Goal: Information Seeking & Learning: Learn about a topic

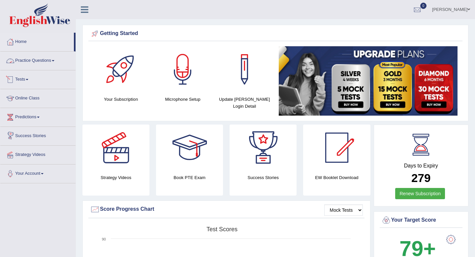
click at [31, 60] on link "Practice Questions" at bounding box center [37, 59] width 75 height 17
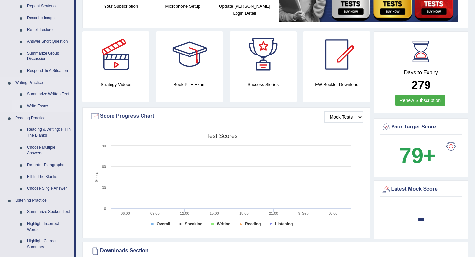
scroll to position [93, 0]
click at [43, 134] on link "Reading & Writing: Fill In The Blanks" at bounding box center [49, 131] width 50 height 17
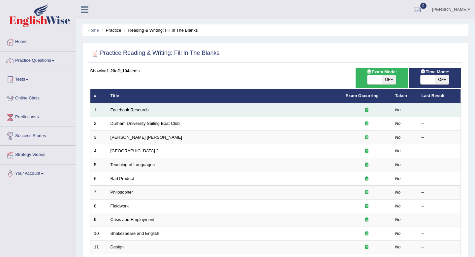
click at [136, 112] on link "Facebook Research" at bounding box center [130, 109] width 38 height 5
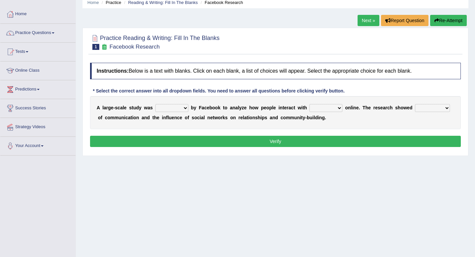
scroll to position [31, 0]
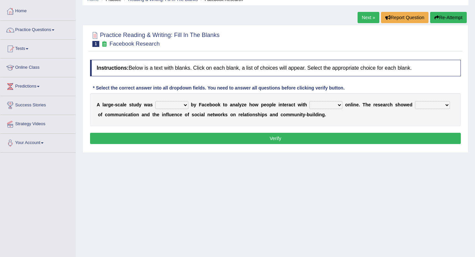
click at [175, 105] on select "surveyed had asked made" at bounding box center [171, 105] width 33 height 8
select select "made"
click at [317, 103] on select "together all each other another" at bounding box center [326, 105] width 33 height 8
select select "each other"
click at [424, 106] on select "advantages standards fellowships patterns" at bounding box center [432, 105] width 35 height 8
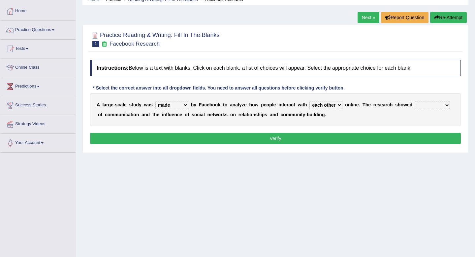
select select "patterns"
click at [253, 135] on button "Verify" at bounding box center [275, 138] width 371 height 11
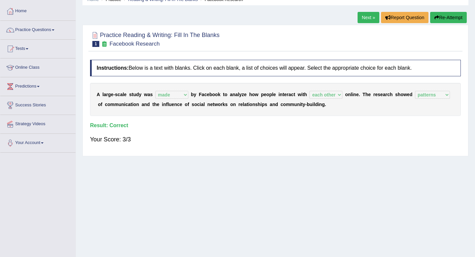
click at [365, 22] on link "Next »" at bounding box center [369, 17] width 22 height 11
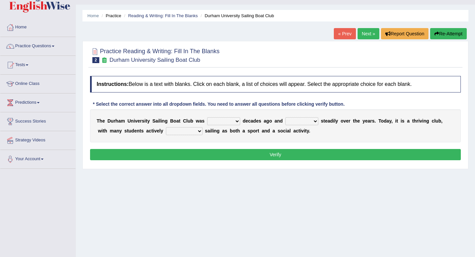
scroll to position [21, 0]
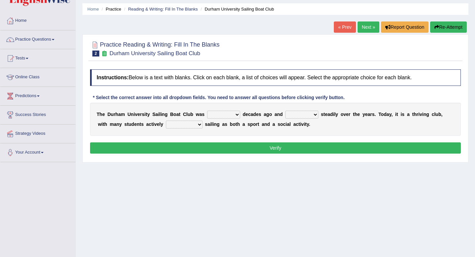
click at [230, 117] on select "found fund founded find" at bounding box center [223, 115] width 33 height 8
select select "founded"
click at [300, 115] on select "grow growing has grown grown" at bounding box center [301, 115] width 33 height 8
select select "has grown"
click at [302, 115] on select "grow growing has grown grown" at bounding box center [301, 115] width 33 height 8
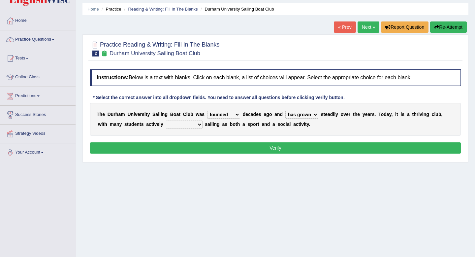
click at [175, 126] on select "enjoy enjoyed are enjoying enjoying" at bounding box center [184, 124] width 37 height 8
select select "enjoying"
click at [195, 147] on button "Verify" at bounding box center [275, 147] width 371 height 11
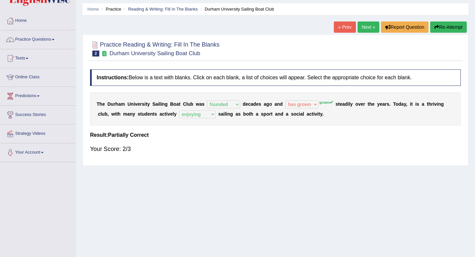
click at [448, 28] on button "Re-Attempt" at bounding box center [448, 26] width 37 height 11
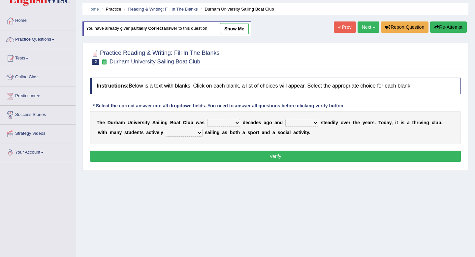
click at [223, 123] on select "found fund founded find" at bounding box center [223, 123] width 33 height 8
select select "founded"
click at [313, 123] on select "grow growing has grown grown" at bounding box center [301, 123] width 33 height 8
select select "grown"
click at [183, 131] on select "enjoy enjoyed are enjoying enjoying" at bounding box center [184, 133] width 37 height 8
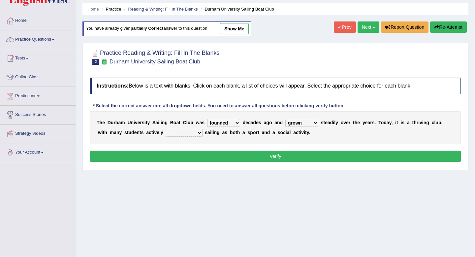
select select "enjoying"
click at [263, 157] on button "Verify" at bounding box center [275, 155] width 371 height 11
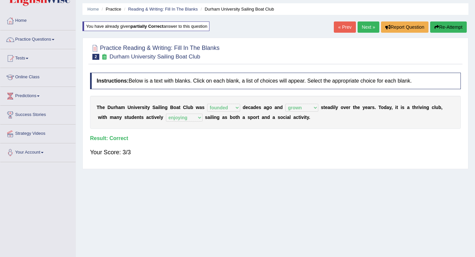
click at [364, 25] on link "Next »" at bounding box center [369, 26] width 22 height 11
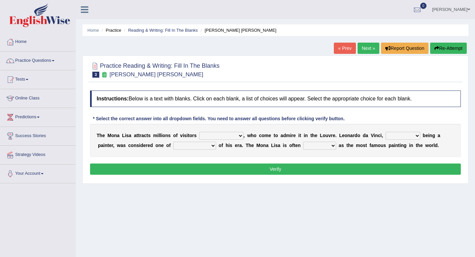
click at [224, 135] on select "around the year the all year all year round per year" at bounding box center [221, 136] width 44 height 8
select select "all year round"
click at [407, 137] on select "rather than as much as as well as as long as" at bounding box center [403, 136] width 35 height 8
select select "as well as"
click at [185, 145] on select "better artists artist the better artist the best artists" at bounding box center [194, 146] width 43 height 8
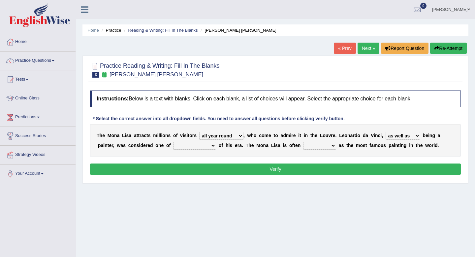
select select "the best artists"
click at [395, 135] on select "rather than as much as as well as as long as" at bounding box center [403, 136] width 35 height 8
select select "as much as"
click at [321, 148] on select "classified suggested predicted described" at bounding box center [319, 146] width 33 height 8
select select "classified"
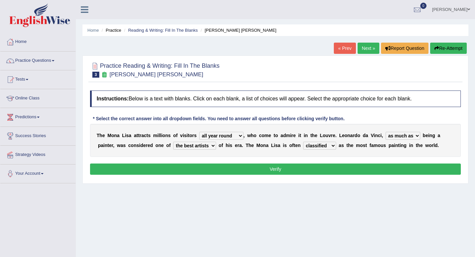
click at [320, 147] on select "classified suggested predicted described" at bounding box center [319, 146] width 33 height 8
click at [296, 173] on button "Verify" at bounding box center [275, 168] width 371 height 11
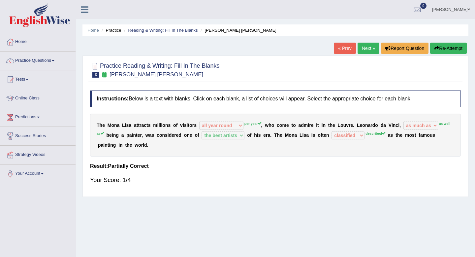
click at [456, 51] on button "Re-Attempt" at bounding box center [448, 48] width 37 height 11
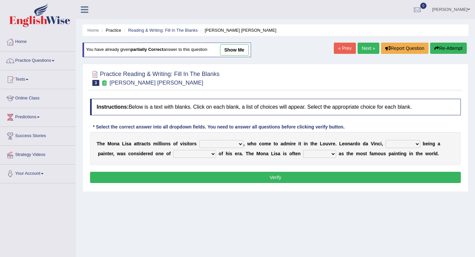
click at [213, 142] on select "around the year the all year all year round per year" at bounding box center [221, 144] width 44 height 8
select select "per year"
click at [411, 143] on select "rather than as much as as well as as long as" at bounding box center [403, 144] width 35 height 8
select select "as well as"
click at [193, 153] on select "better artists artist the better artist the best artists" at bounding box center [194, 154] width 43 height 8
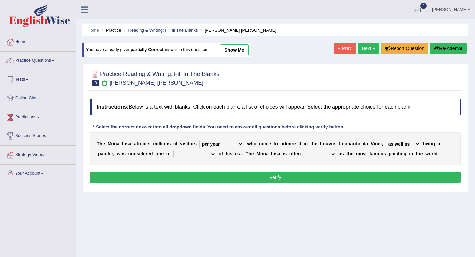
select select "the best artists"
click at [314, 152] on select "classified suggested predicted described" at bounding box center [319, 154] width 33 height 8
select select "described"
click at [310, 179] on button "Verify" at bounding box center [275, 177] width 371 height 11
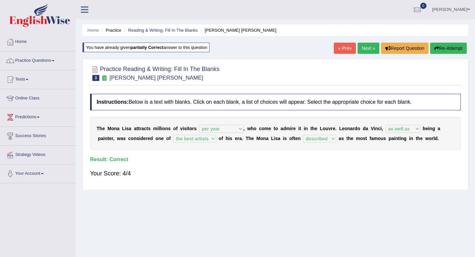
click at [369, 46] on link "Next »" at bounding box center [369, 48] width 22 height 11
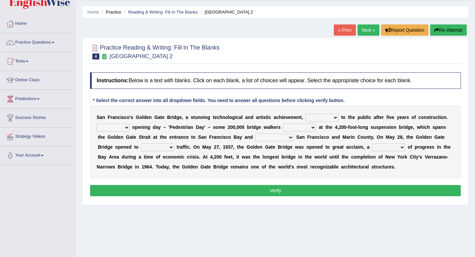
scroll to position [18, 0]
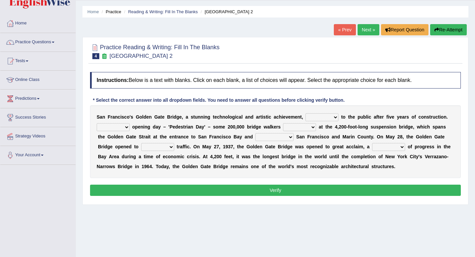
click at [330, 116] on select "opens closes appears equals" at bounding box center [322, 117] width 33 height 8
click at [317, 118] on select "opens closes appears equals" at bounding box center [322, 117] width 33 height 8
click at [320, 114] on select "opens closes appears equals" at bounding box center [322, 117] width 33 height 8
select select "opens"
click at [118, 128] on select "On During Since When" at bounding box center [113, 127] width 33 height 8
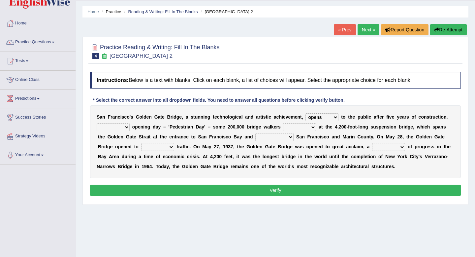
select select "On"
click at [301, 127] on select "stationed looked marveled laughed" at bounding box center [299, 127] width 33 height 8
select select "marveled"
click at [273, 139] on select "separates connects channels differentiates" at bounding box center [274, 137] width 38 height 8
select select "connects"
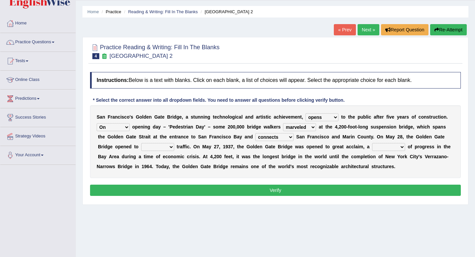
click at [157, 145] on select "aquatic vehicular airborne watertight" at bounding box center [157, 147] width 33 height 8
select select "vehicular"
click at [389, 148] on select "denial symbol technique yield" at bounding box center [388, 147] width 33 height 8
select select "symbol"
click at [265, 193] on button "Verify" at bounding box center [275, 189] width 371 height 11
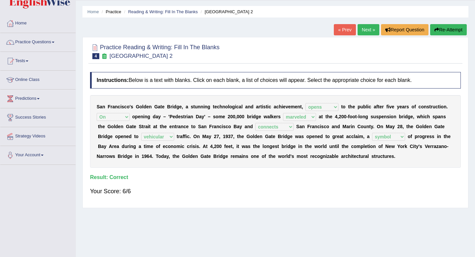
click at [367, 31] on link "Next »" at bounding box center [369, 29] width 22 height 11
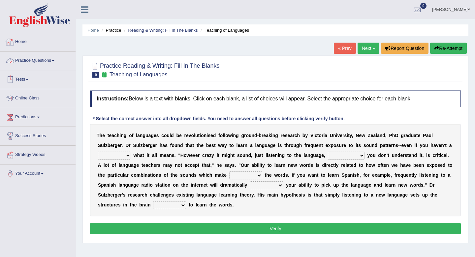
click at [24, 45] on link "Home" at bounding box center [37, 41] width 75 height 17
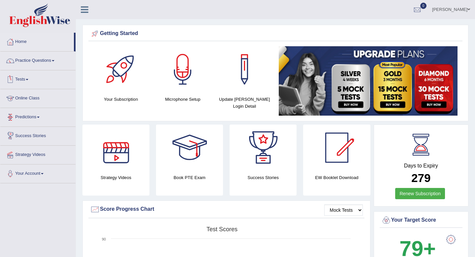
click at [26, 98] on link "Online Class" at bounding box center [37, 97] width 75 height 17
